Goal: Check status: Check status

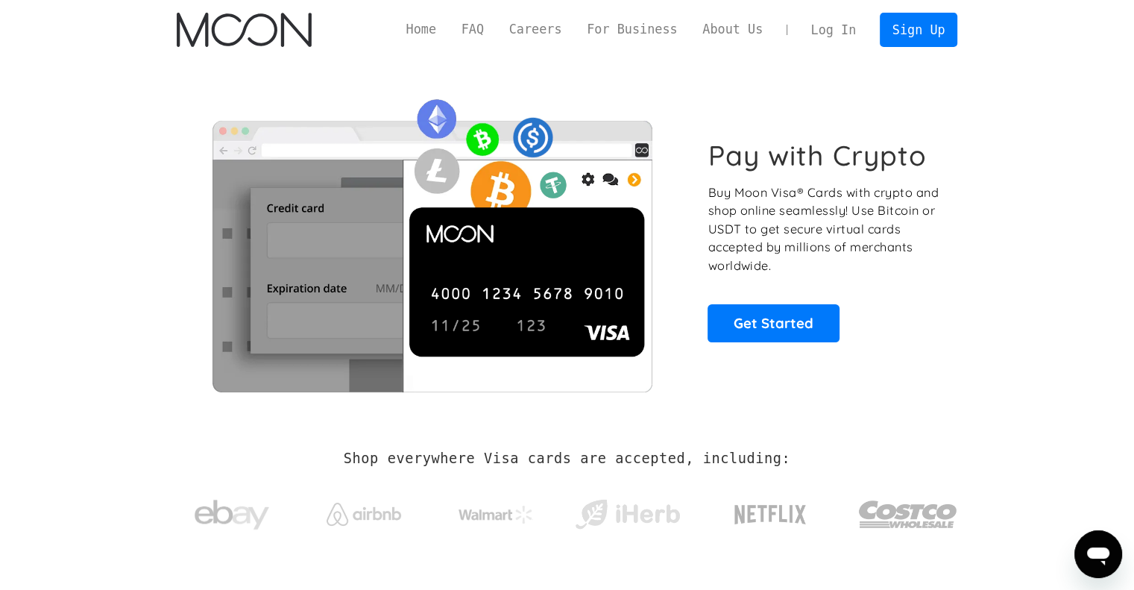
click at [838, 35] on link "Log In" at bounding box center [833, 29] width 70 height 33
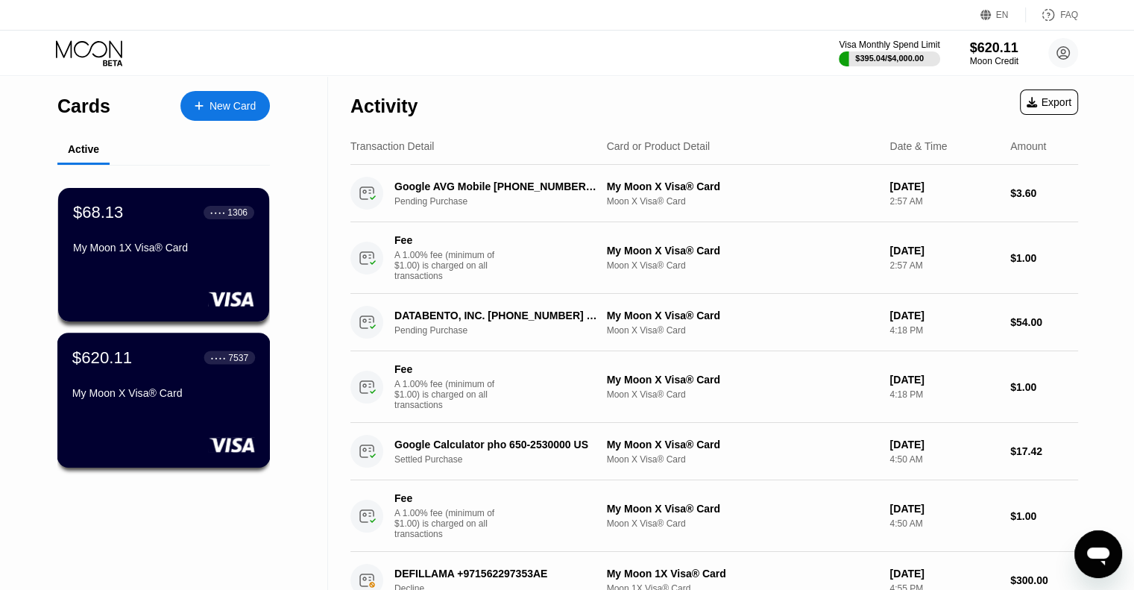
click at [187, 373] on div "$620.11 ● ● ● ● 7537 My Moon X Visa® Card" at bounding box center [163, 375] width 183 height 57
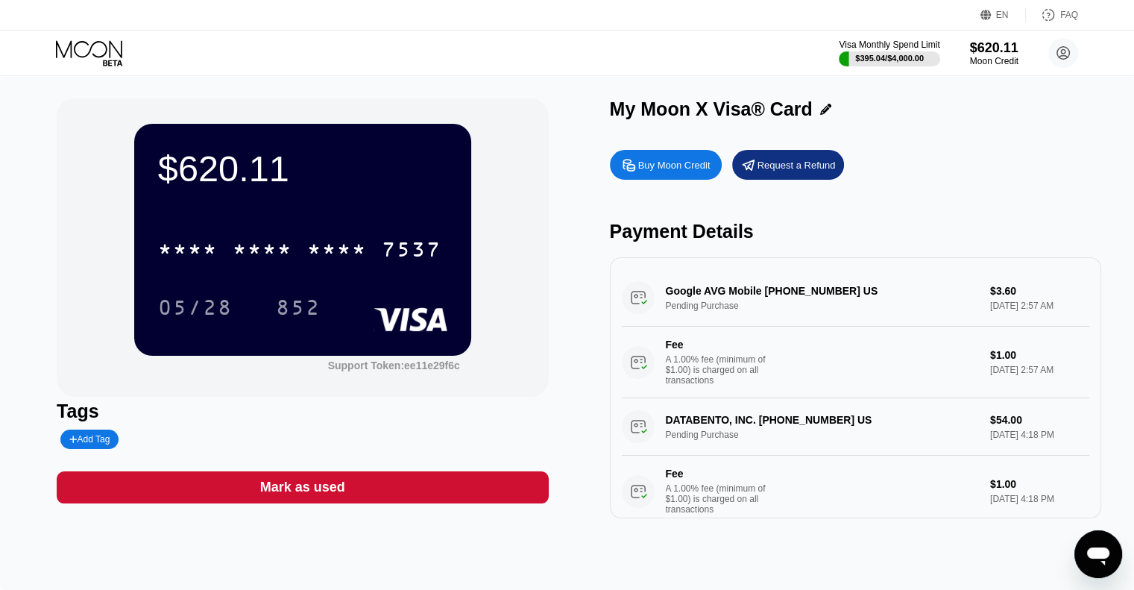
click at [231, 163] on div "$620.11" at bounding box center [302, 169] width 289 height 42
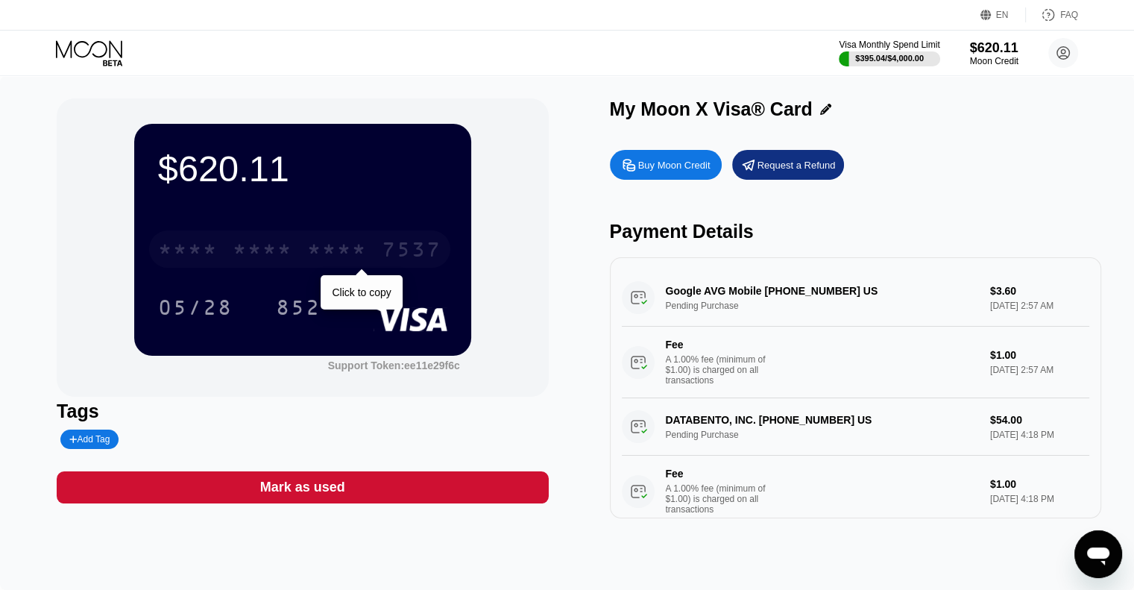
click at [261, 242] on div "* * * *" at bounding box center [263, 251] width 60 height 24
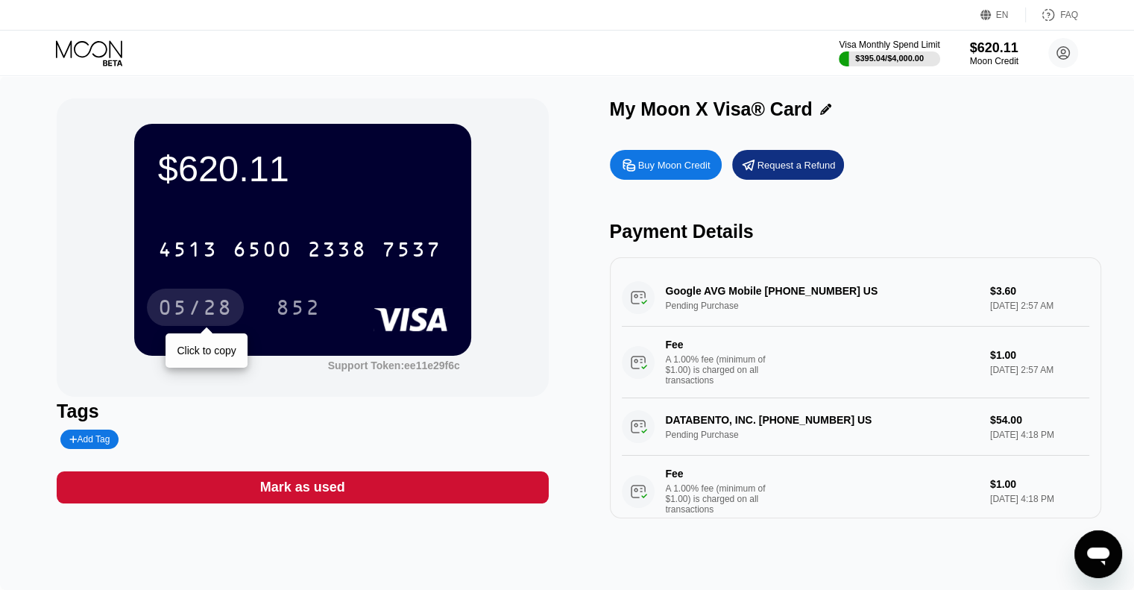
click at [204, 298] on div "05/28" at bounding box center [195, 306] width 97 height 37
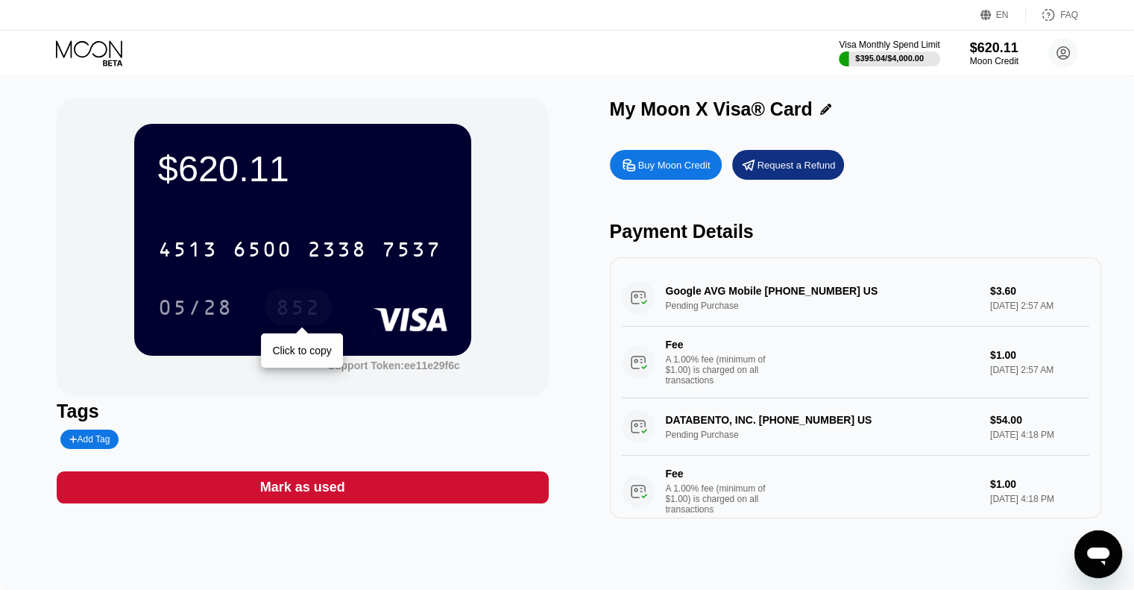
click at [307, 314] on div "852" at bounding box center [298, 309] width 45 height 24
